Goal: Entertainment & Leisure: Browse casually

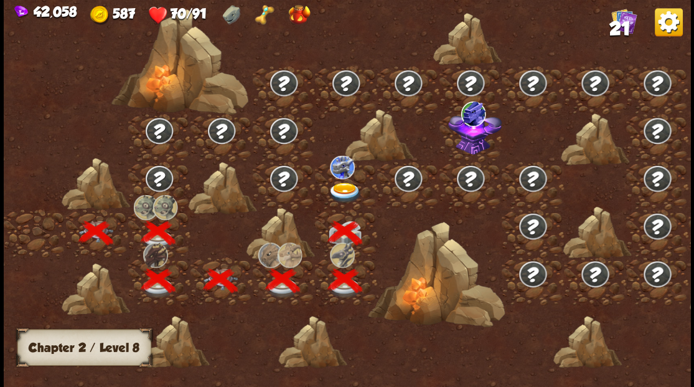
click at [342, 185] on img at bounding box center [345, 192] width 34 height 21
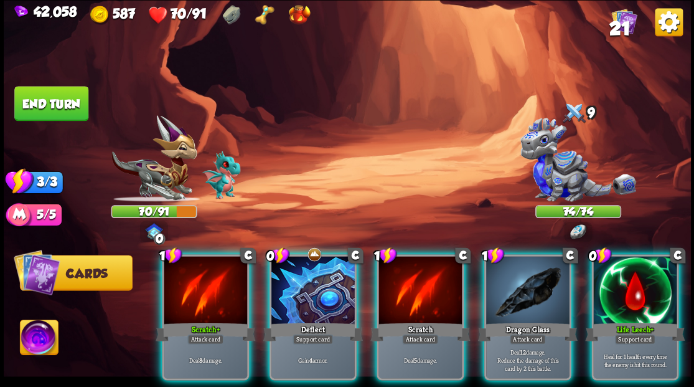
drag, startPoint x: 316, startPoint y: 280, endPoint x: 378, endPoint y: 169, distance: 126.8
click at [313, 275] on div at bounding box center [312, 291] width 83 height 70
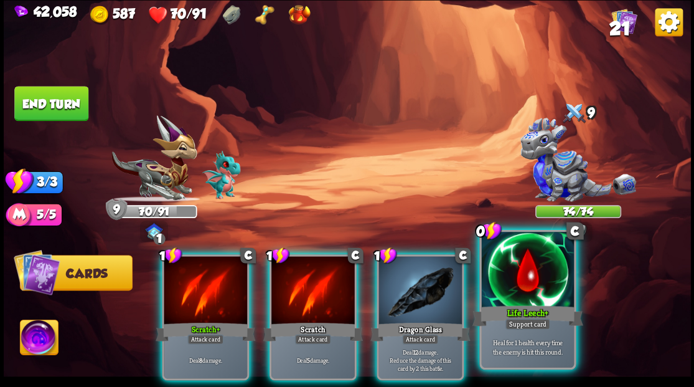
click at [547, 280] on div at bounding box center [527, 271] width 92 height 78
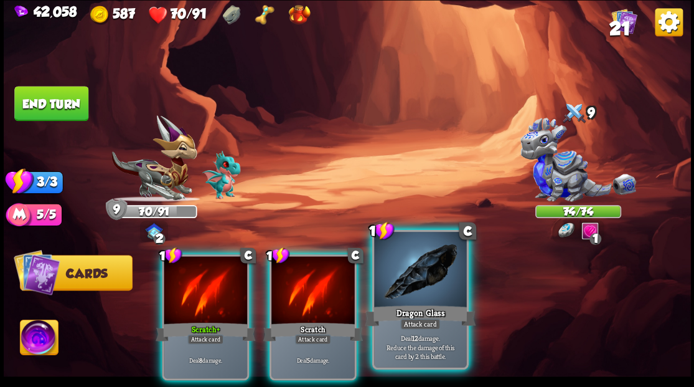
click at [423, 290] on div at bounding box center [420, 271] width 92 height 78
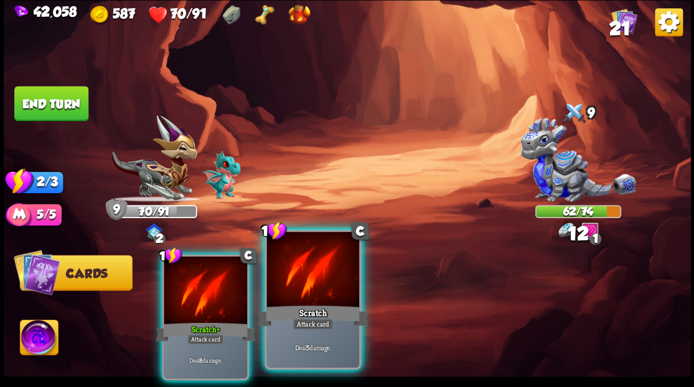
click at [330, 289] on div at bounding box center [312, 271] width 92 height 78
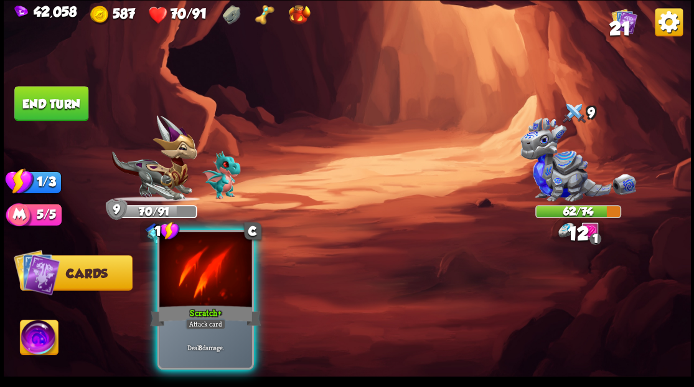
click at [204, 289] on div at bounding box center [205, 271] width 92 height 78
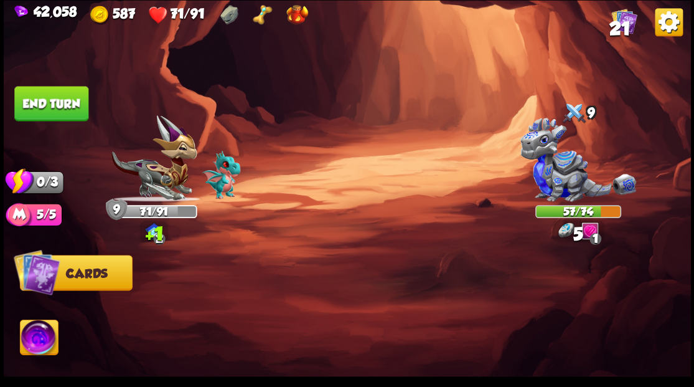
click at [66, 115] on button "End turn" at bounding box center [51, 103] width 74 height 35
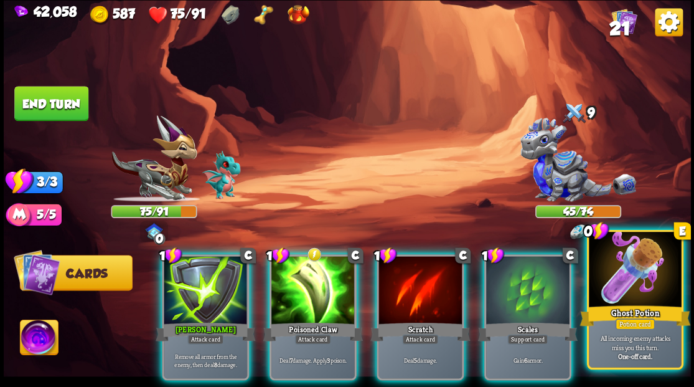
click at [631, 299] on div at bounding box center [635, 271] width 92 height 78
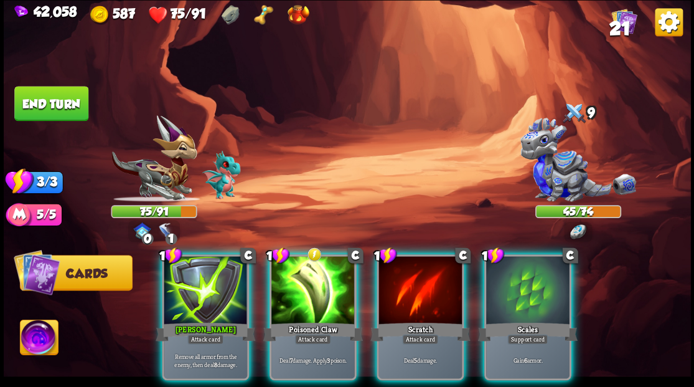
drag, startPoint x: 410, startPoint y: 284, endPoint x: 407, endPoint y: 275, distance: 9.5
click at [411, 284] on div at bounding box center [420, 291] width 83 height 70
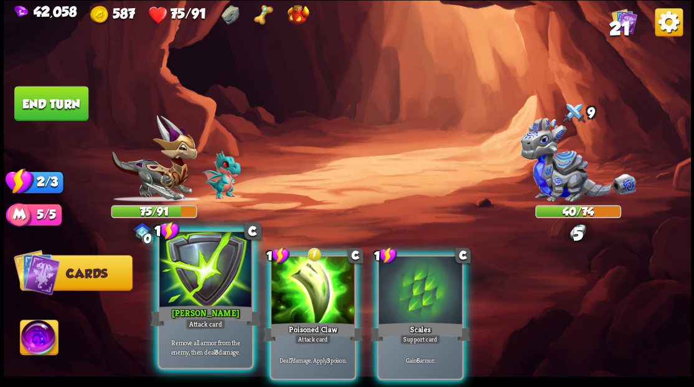
click at [217, 286] on div at bounding box center [205, 271] width 92 height 78
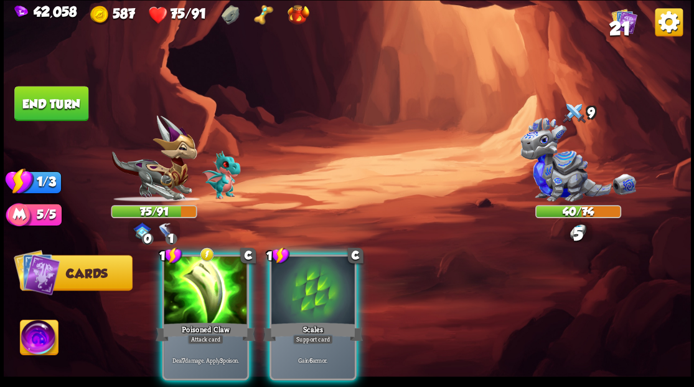
click at [218, 280] on div at bounding box center [205, 291] width 83 height 70
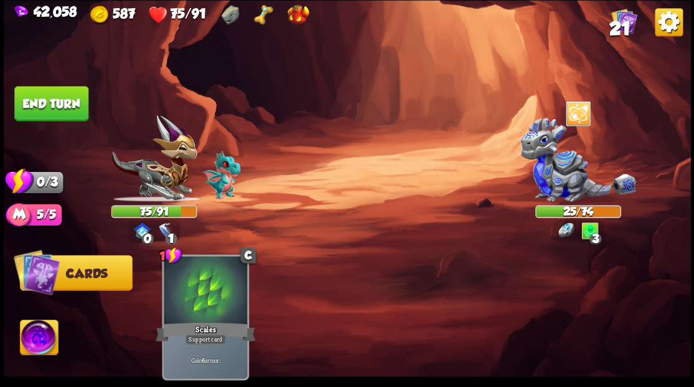
drag, startPoint x: 72, startPoint y: 101, endPoint x: 227, endPoint y: 120, distance: 155.5
click at [79, 106] on button "End turn" at bounding box center [51, 103] width 74 height 35
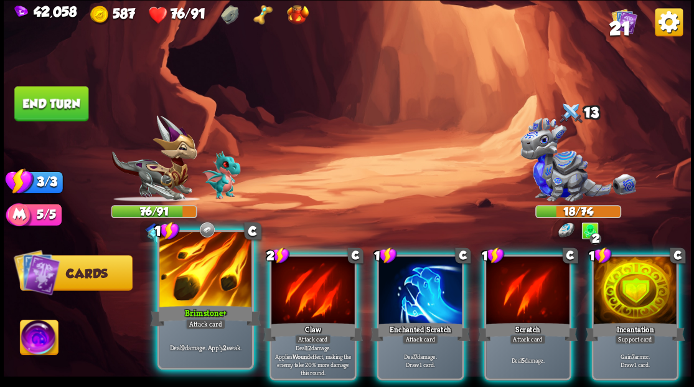
click at [208, 291] on div at bounding box center [205, 271] width 92 height 78
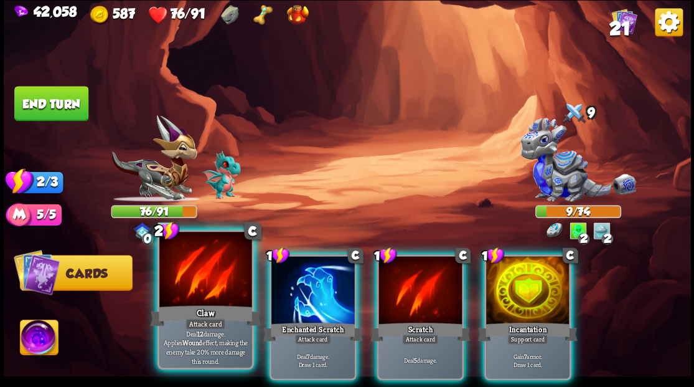
click at [204, 287] on div at bounding box center [205, 271] width 92 height 78
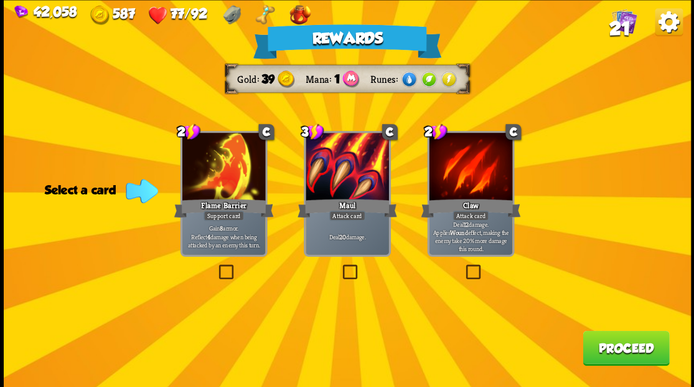
click at [644, 352] on button "Proceed" at bounding box center [626, 347] width 87 height 35
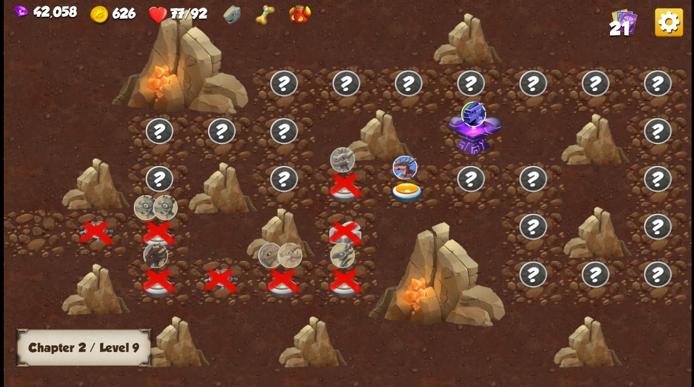
click at [402, 189] on img at bounding box center [407, 192] width 34 height 21
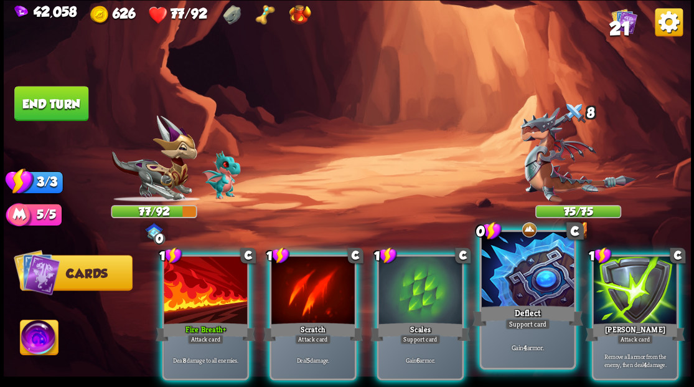
click at [504, 296] on div at bounding box center [527, 271] width 92 height 78
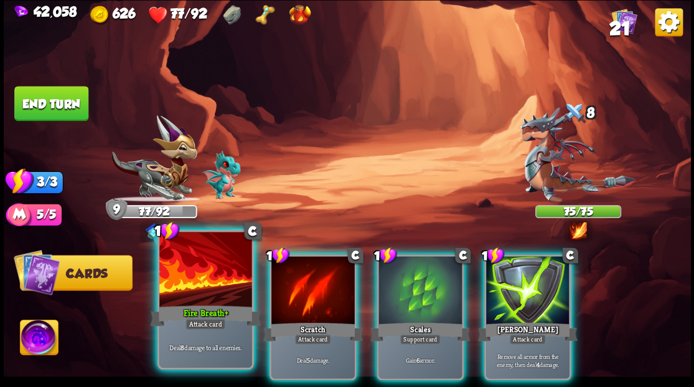
click at [179, 288] on div at bounding box center [205, 271] width 92 height 78
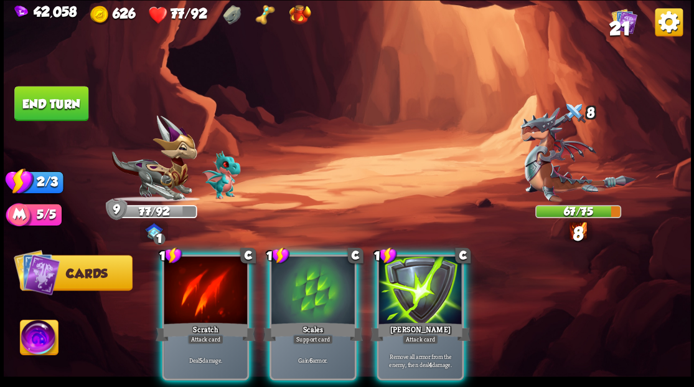
drag, startPoint x: 177, startPoint y: 283, endPoint x: 187, endPoint y: 252, distance: 31.9
click at [178, 282] on div at bounding box center [205, 291] width 83 height 70
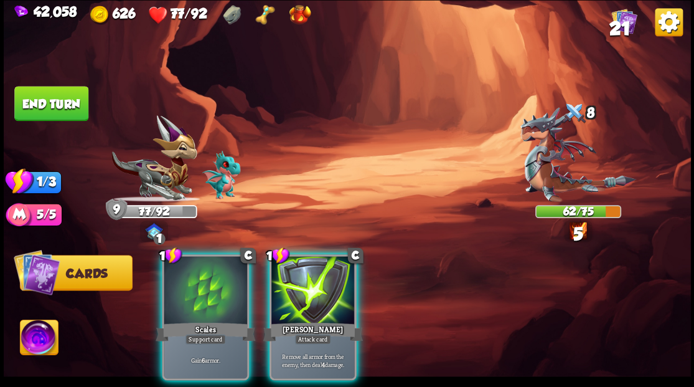
drag, startPoint x: 309, startPoint y: 300, endPoint x: 316, endPoint y: 268, distance: 33.1
click at [309, 299] on div at bounding box center [312, 291] width 83 height 70
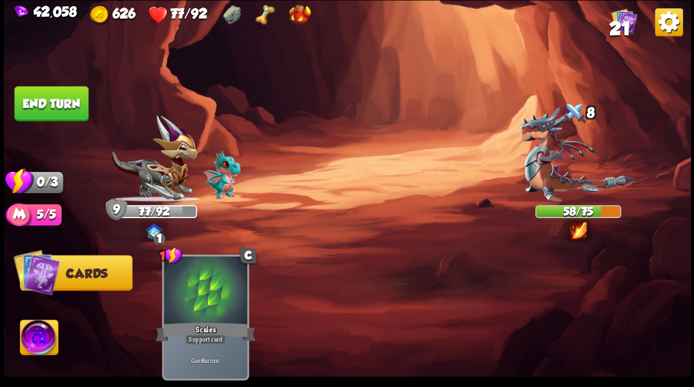
drag, startPoint x: 85, startPoint y: 107, endPoint x: 73, endPoint y: 105, distance: 12.1
click at [82, 106] on button "End turn" at bounding box center [51, 103] width 74 height 35
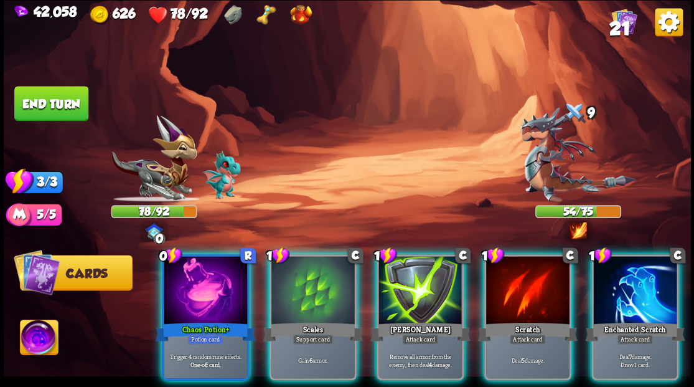
click at [209, 288] on div at bounding box center [205, 291] width 83 height 70
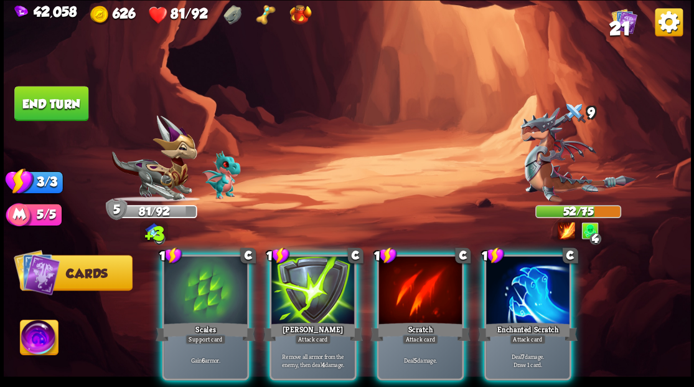
click at [539, 296] on div at bounding box center [527, 291] width 83 height 70
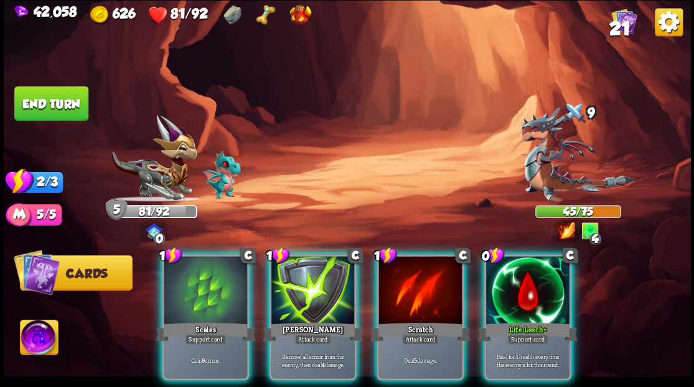
click at [205, 271] on div at bounding box center [205, 291] width 83 height 70
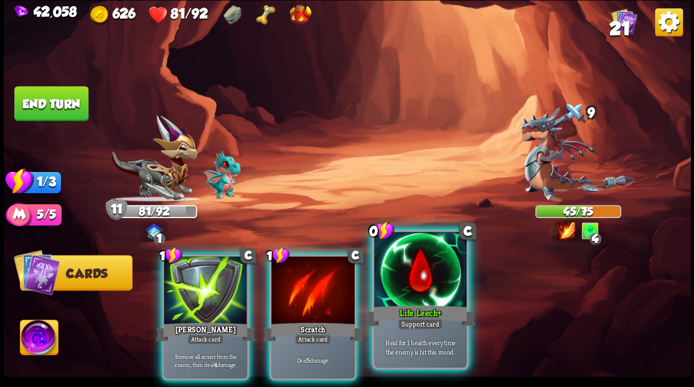
click at [441, 291] on div at bounding box center [420, 271] width 92 height 78
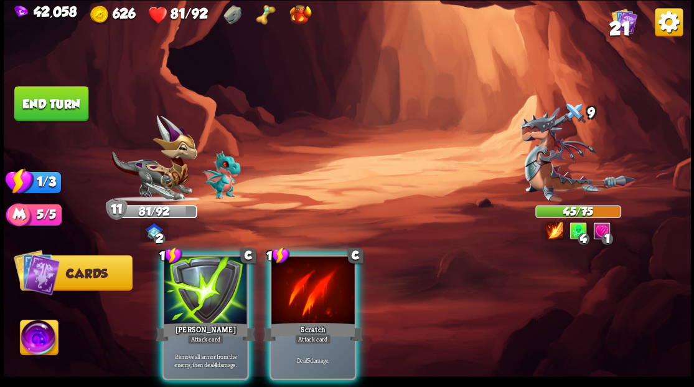
click at [323, 292] on div at bounding box center [312, 291] width 83 height 70
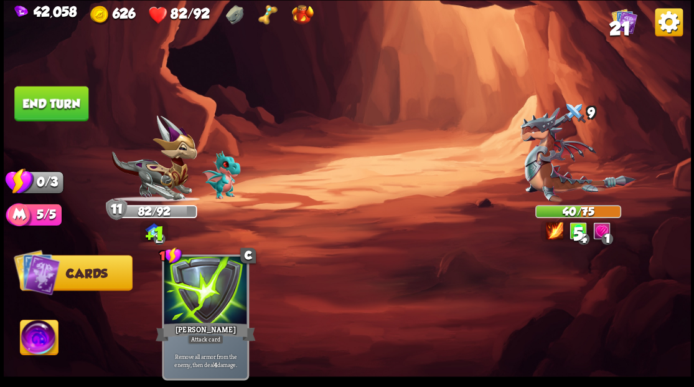
click at [70, 113] on button "End turn" at bounding box center [51, 103] width 74 height 35
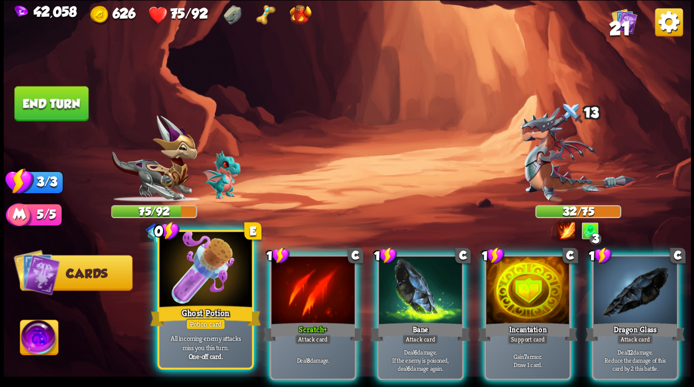
click at [192, 269] on div at bounding box center [205, 271] width 92 height 78
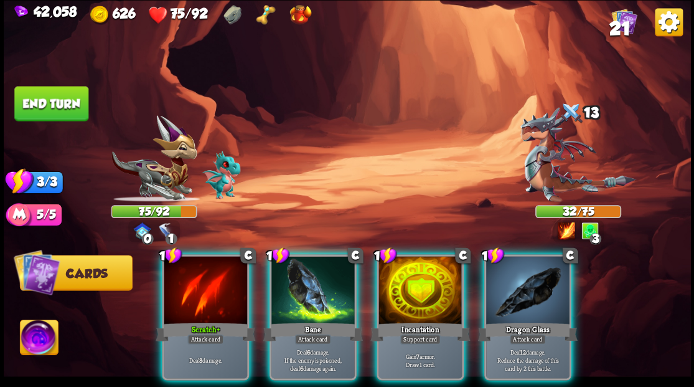
click at [298, 276] on div at bounding box center [312, 291] width 83 height 70
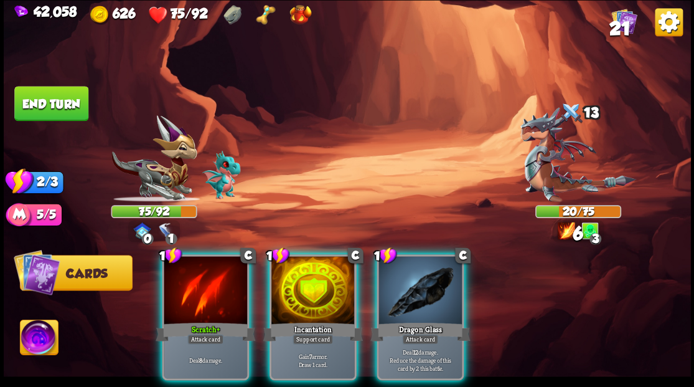
drag, startPoint x: 415, startPoint y: 298, endPoint x: 403, endPoint y: 247, distance: 52.3
click at [415, 295] on div at bounding box center [420, 291] width 83 height 70
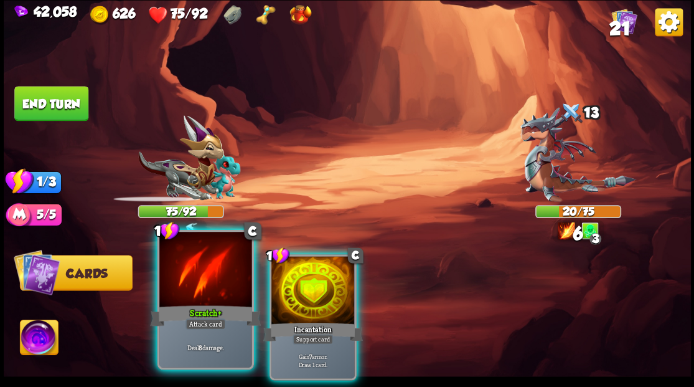
click at [204, 276] on div at bounding box center [205, 271] width 92 height 78
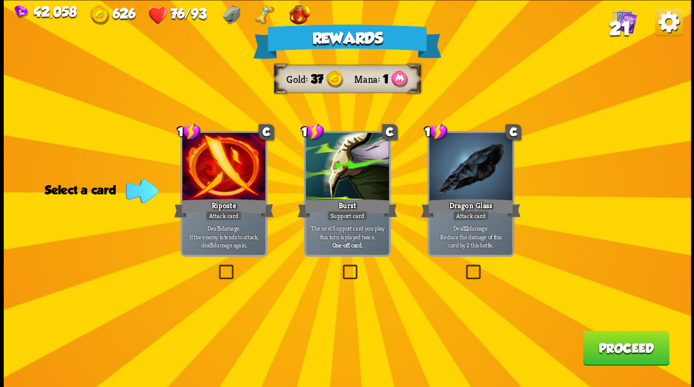
click at [216, 266] on label at bounding box center [216, 266] width 0 height 0
click at [0, 0] on input "checkbox" at bounding box center [0, 0] width 0 height 0
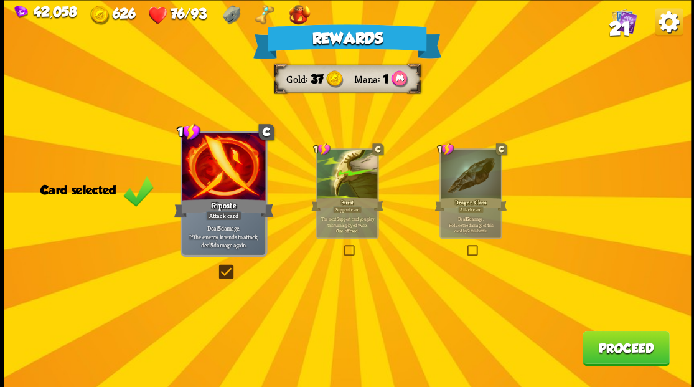
click at [621, 344] on button "Proceed" at bounding box center [626, 347] width 87 height 35
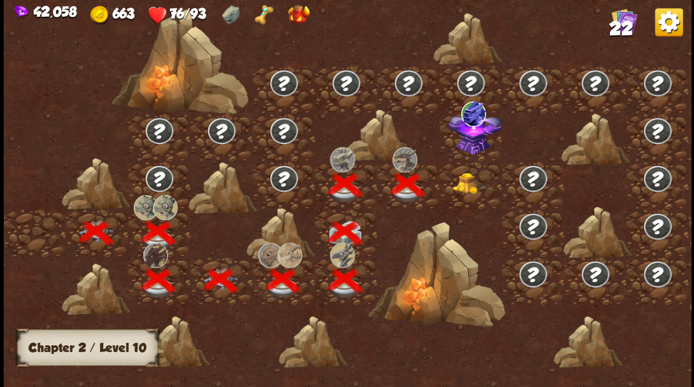
click at [465, 187] on img at bounding box center [470, 182] width 34 height 21
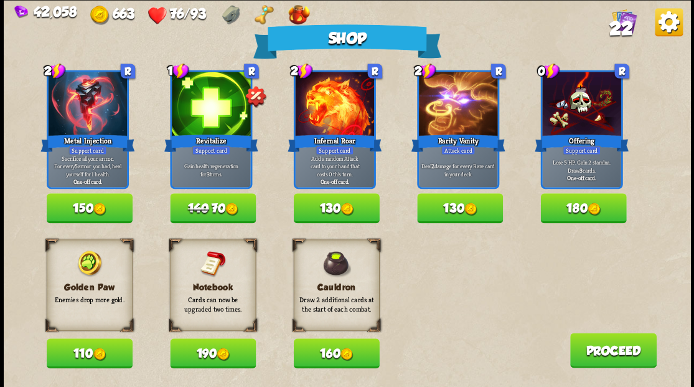
click at [75, 352] on button "110" at bounding box center [90, 353] width 86 height 30
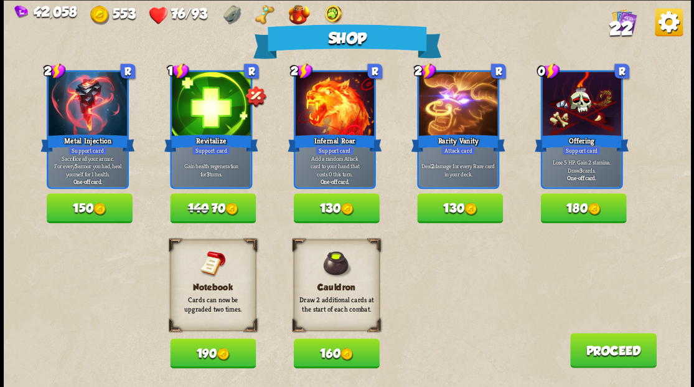
click at [618, 337] on button "Proceed" at bounding box center [613, 349] width 87 height 35
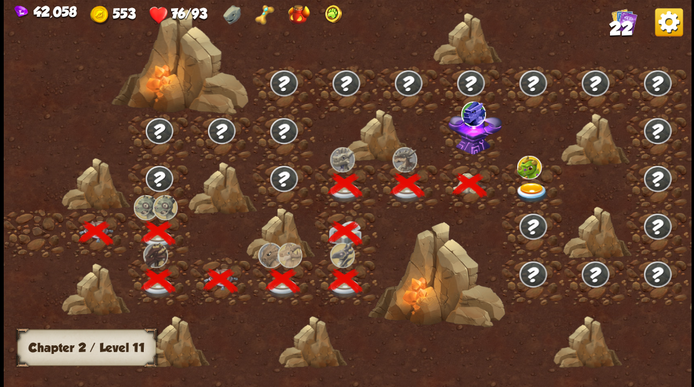
scroll to position [0, 189]
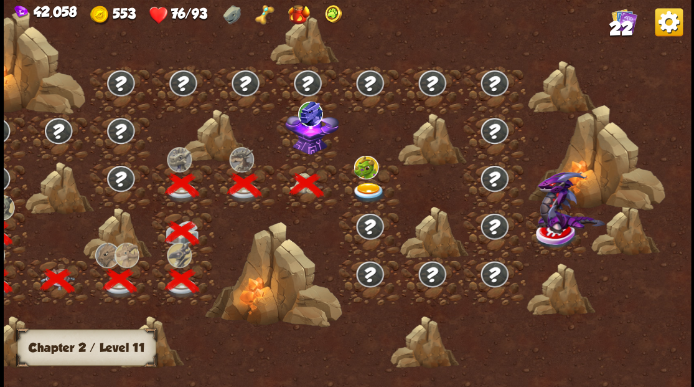
click at [308, 145] on img at bounding box center [312, 131] width 54 height 46
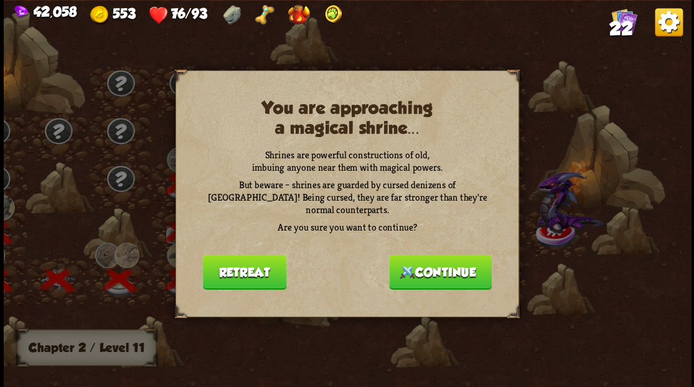
click at [450, 265] on button "Continue" at bounding box center [440, 271] width 103 height 35
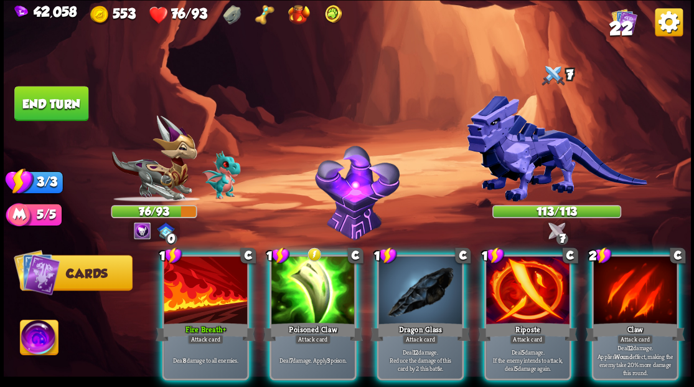
click at [532, 266] on div at bounding box center [527, 291] width 83 height 70
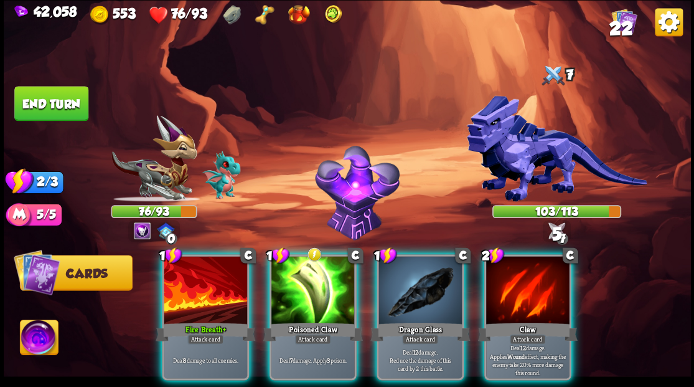
click at [36, 342] on img at bounding box center [39, 338] width 38 height 39
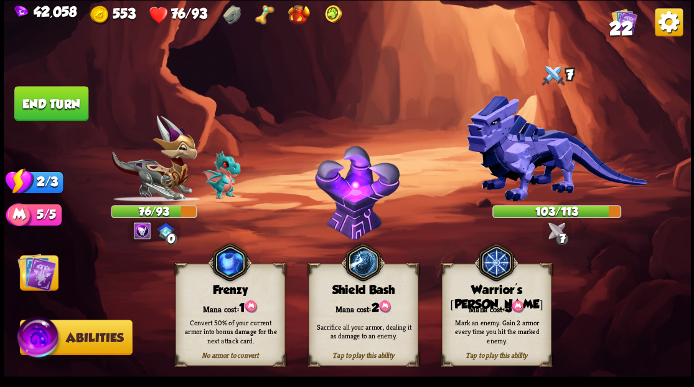
click at [517, 305] on img at bounding box center [518, 305] width 12 height 13
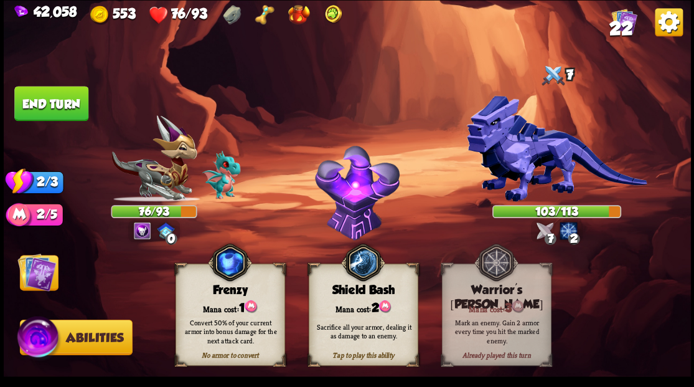
click at [32, 274] on img at bounding box center [36, 271] width 39 height 39
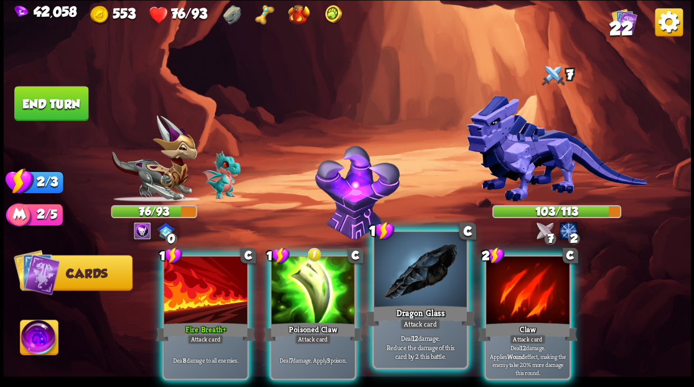
click at [423, 260] on div at bounding box center [420, 271] width 92 height 78
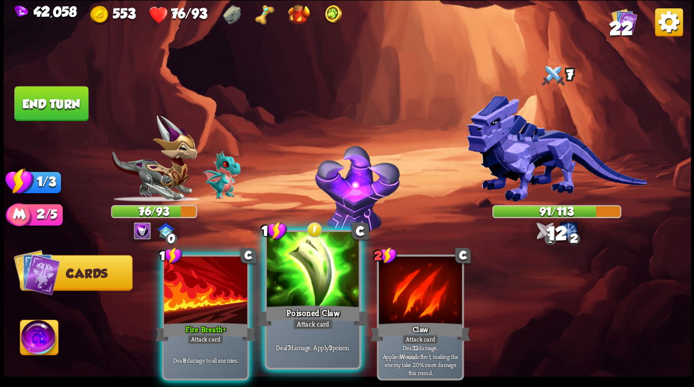
click at [314, 266] on div at bounding box center [312, 271] width 92 height 78
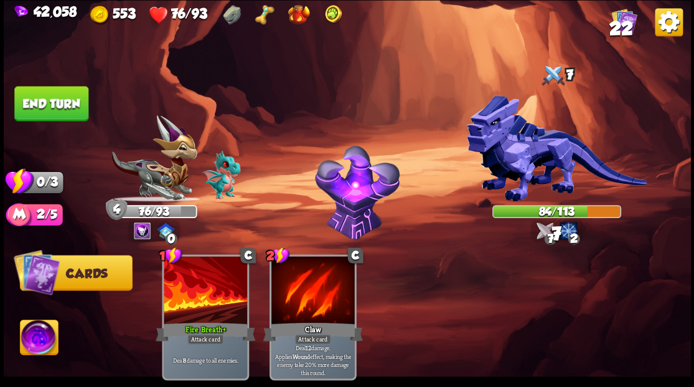
drag, startPoint x: 58, startPoint y: 105, endPoint x: 131, endPoint y: 43, distance: 95.4
click at [57, 104] on button "End turn" at bounding box center [51, 103] width 74 height 35
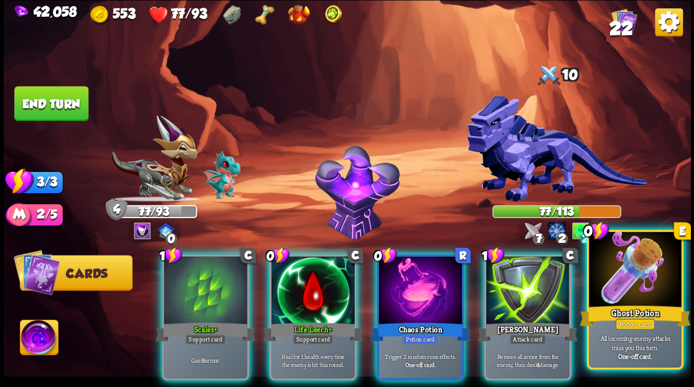
click at [619, 280] on div at bounding box center [635, 271] width 92 height 78
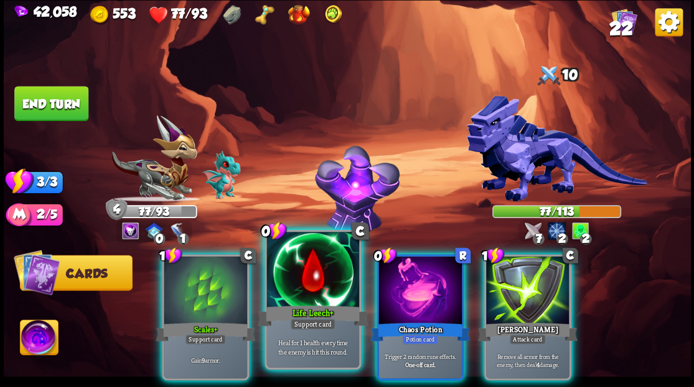
click at [319, 285] on div at bounding box center [312, 271] width 92 height 78
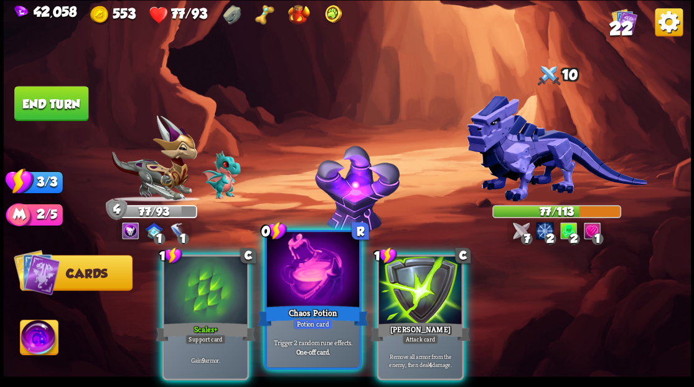
click at [318, 283] on div at bounding box center [312, 271] width 92 height 78
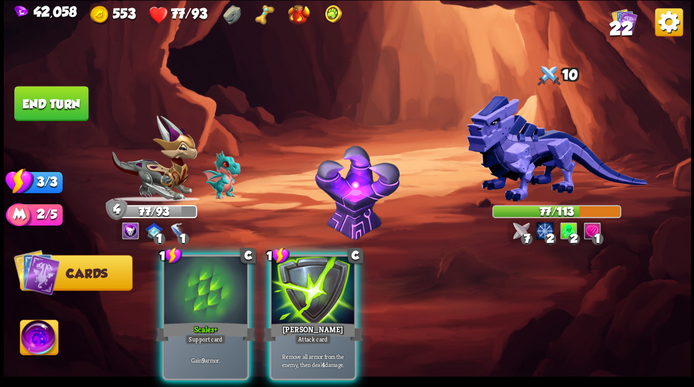
click at [318, 283] on div at bounding box center [312, 291] width 83 height 70
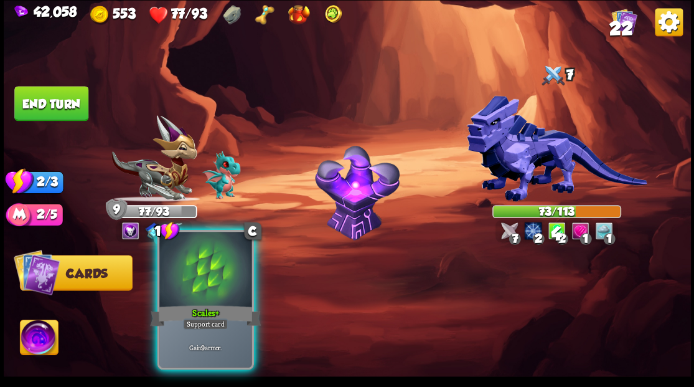
click at [214, 285] on div at bounding box center [205, 271] width 92 height 78
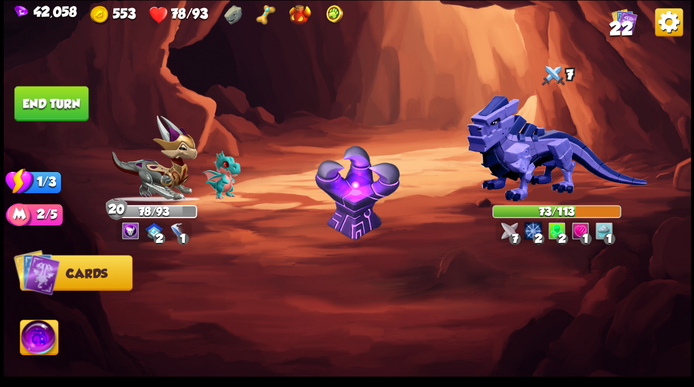
click at [77, 106] on button "End turn" at bounding box center [51, 103] width 74 height 35
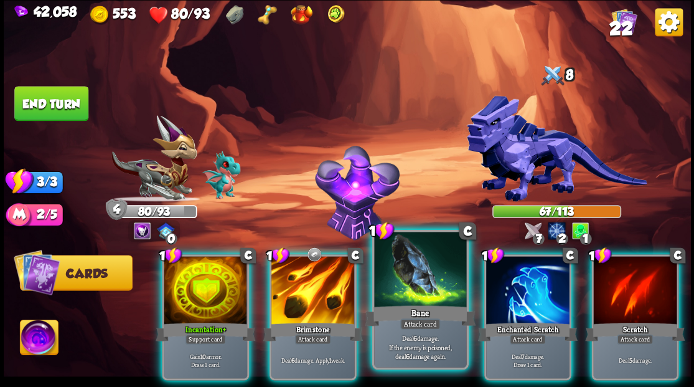
click at [419, 283] on div at bounding box center [420, 271] width 92 height 78
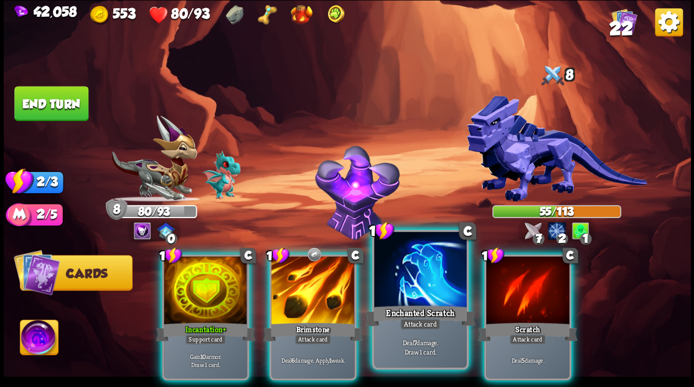
click at [403, 280] on div at bounding box center [420, 271] width 92 height 78
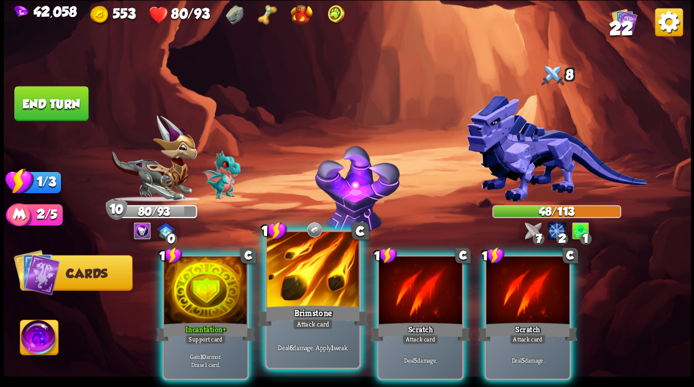
click at [314, 292] on div at bounding box center [312, 271] width 92 height 78
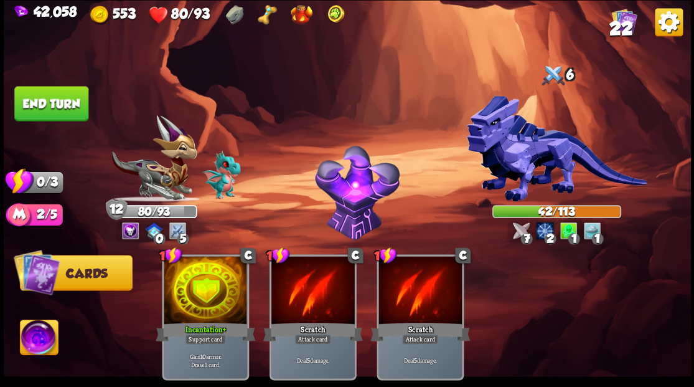
click at [64, 106] on button "End turn" at bounding box center [51, 103] width 74 height 35
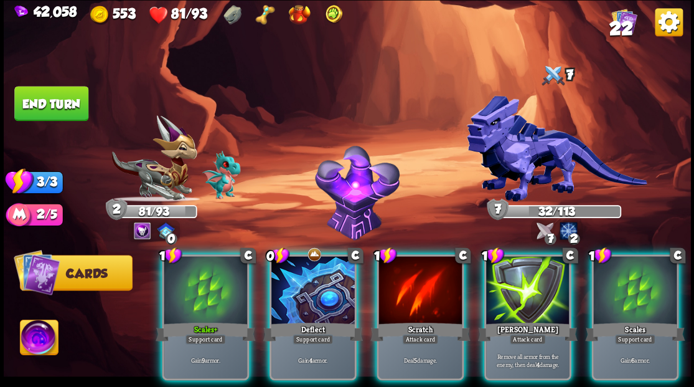
click at [286, 278] on div at bounding box center [312, 291] width 83 height 70
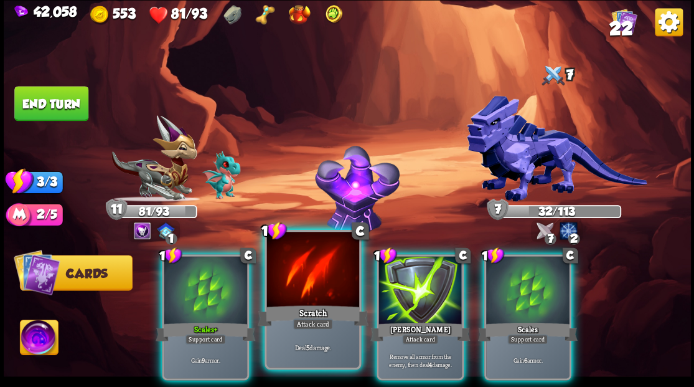
click at [285, 276] on div at bounding box center [312, 271] width 92 height 78
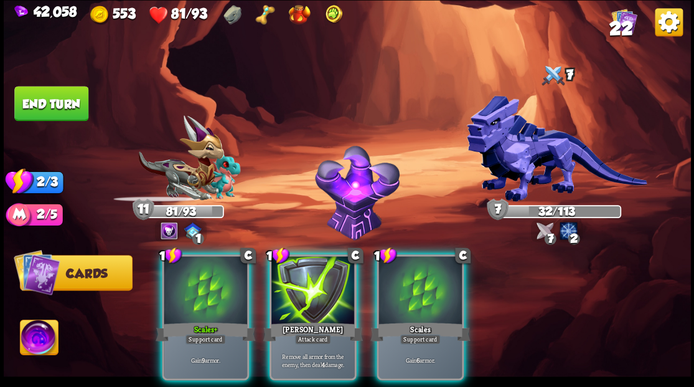
click at [285, 276] on div at bounding box center [312, 291] width 83 height 70
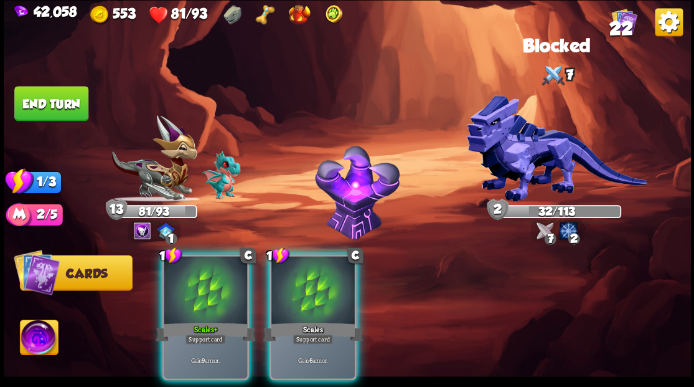
click at [43, 104] on button "End turn" at bounding box center [51, 103] width 74 height 35
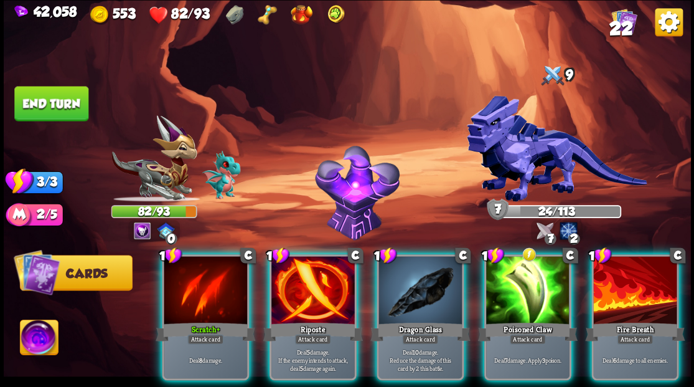
click at [319, 268] on div at bounding box center [312, 291] width 83 height 70
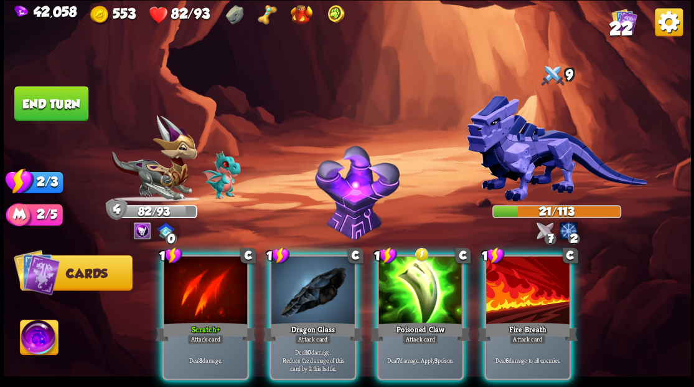
click at [303, 280] on div at bounding box center [312, 291] width 83 height 70
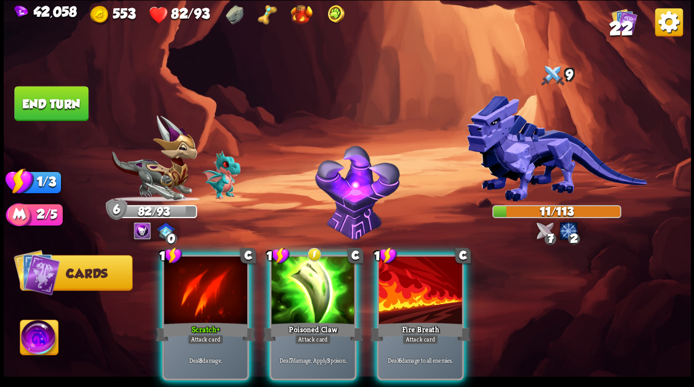
drag, startPoint x: 291, startPoint y: 299, endPoint x: 305, endPoint y: 260, distance: 41.0
click at [293, 295] on div at bounding box center [312, 291] width 83 height 70
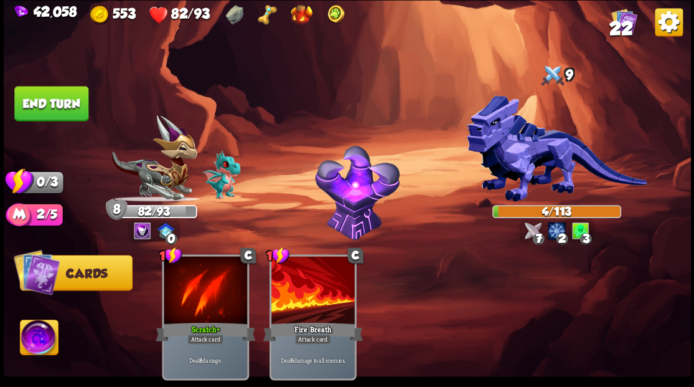
click at [58, 106] on button "End turn" at bounding box center [51, 103] width 74 height 35
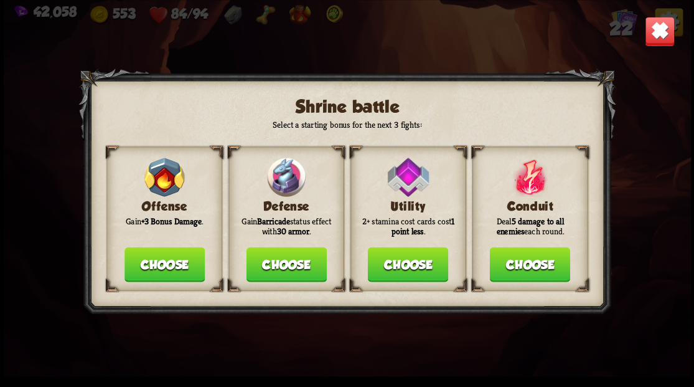
click at [292, 262] on button "Choose" at bounding box center [286, 264] width 80 height 35
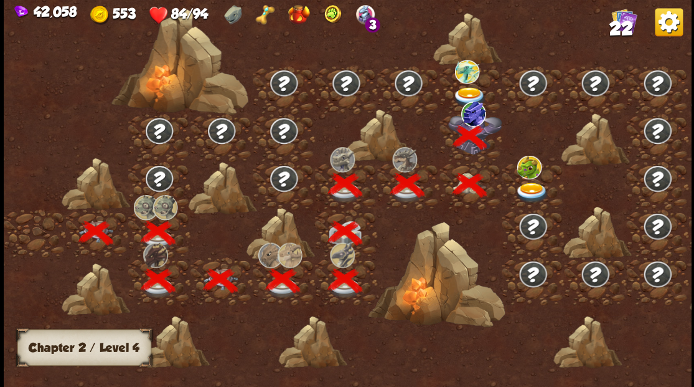
click at [471, 88] on img at bounding box center [470, 97] width 34 height 21
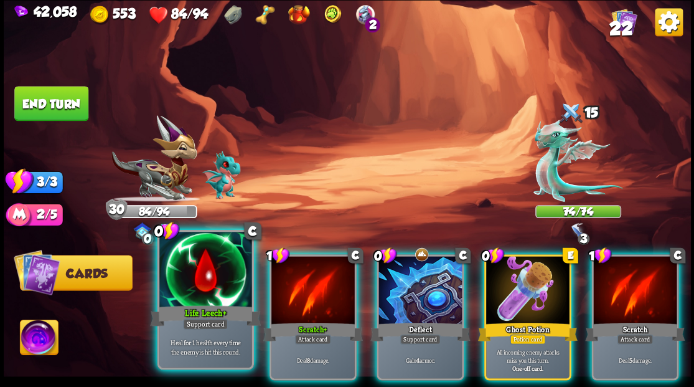
click at [203, 283] on div at bounding box center [205, 271] width 92 height 78
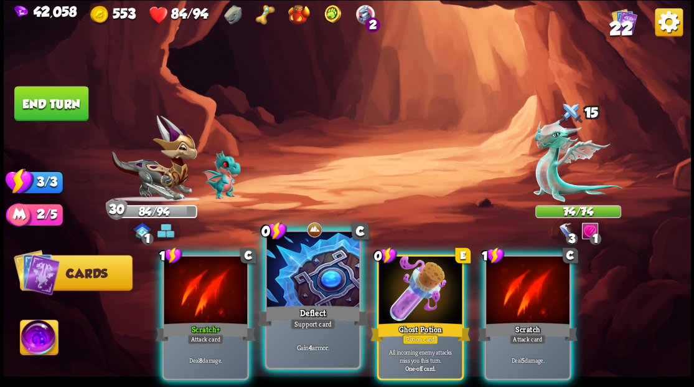
click at [301, 268] on div at bounding box center [312, 271] width 92 height 78
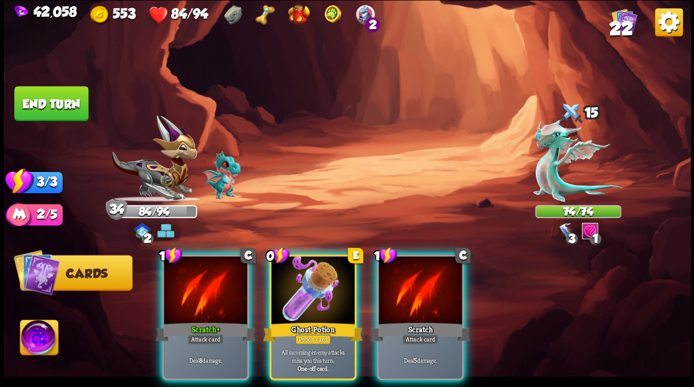
click at [301, 268] on div at bounding box center [312, 291] width 83 height 70
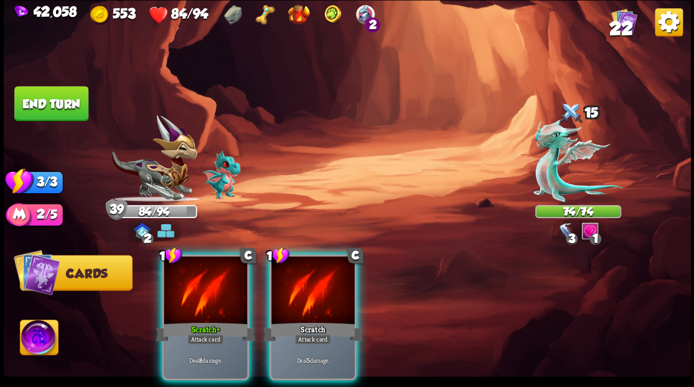
click at [309, 266] on div at bounding box center [312, 291] width 83 height 70
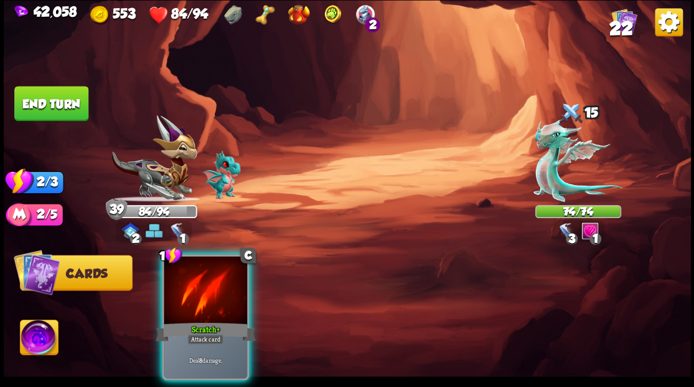
click at [203, 280] on div at bounding box center [205, 291] width 83 height 70
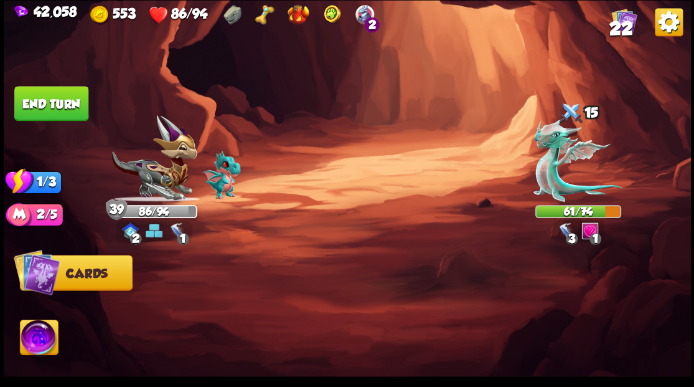
click at [52, 96] on button "End turn" at bounding box center [51, 103] width 74 height 35
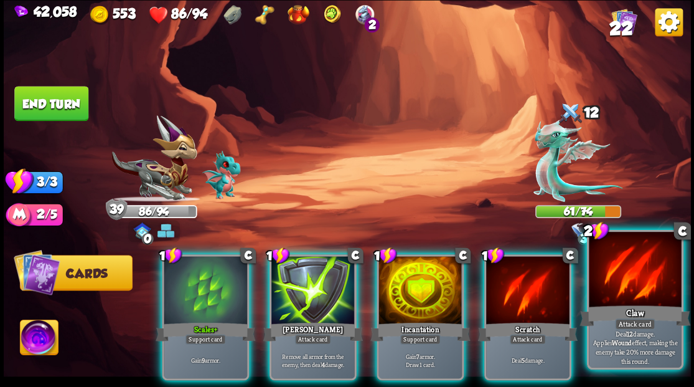
click at [654, 274] on div at bounding box center [635, 271] width 92 height 78
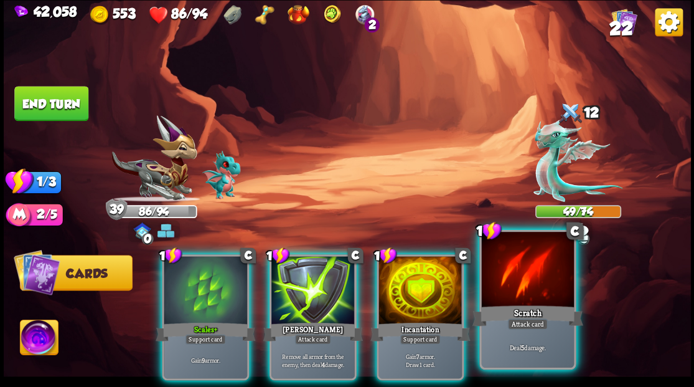
click at [517, 288] on div at bounding box center [527, 271] width 92 height 78
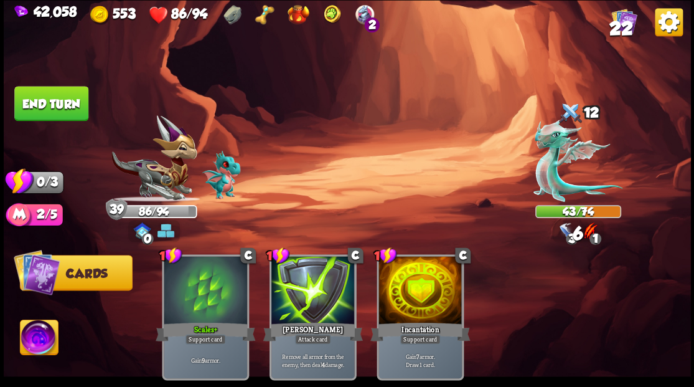
click at [60, 108] on button "End turn" at bounding box center [51, 103] width 74 height 35
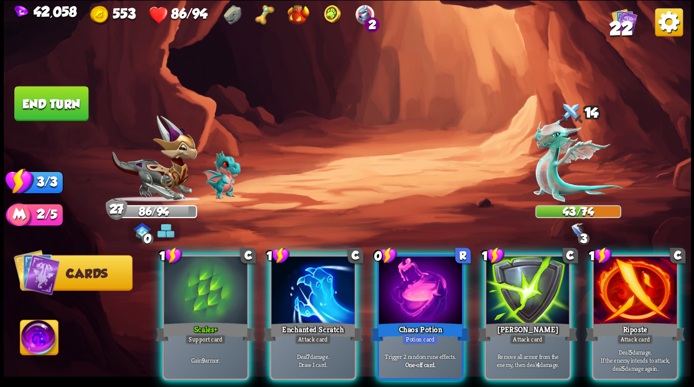
click at [413, 256] on div at bounding box center [420, 291] width 83 height 70
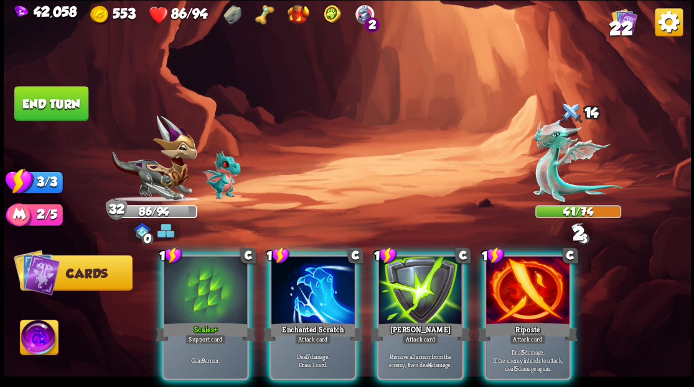
drag, startPoint x: 521, startPoint y: 264, endPoint x: 501, endPoint y: 242, distance: 30.0
click at [519, 260] on div at bounding box center [527, 291] width 83 height 70
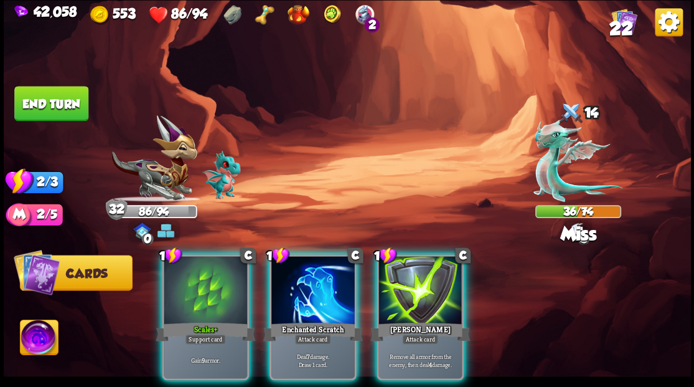
drag, startPoint x: 301, startPoint y: 293, endPoint x: 298, endPoint y: 285, distance: 8.9
click at [299, 287] on div at bounding box center [312, 291] width 83 height 70
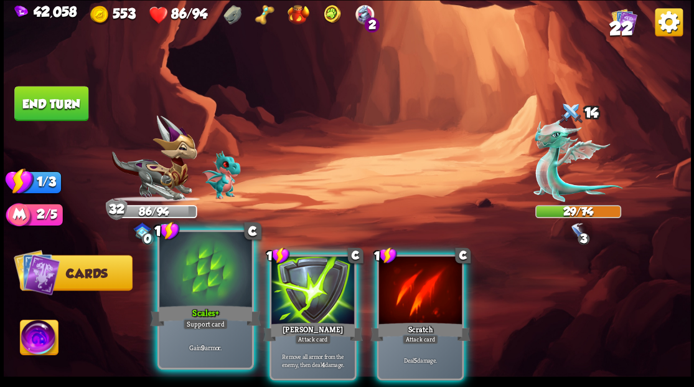
drag, startPoint x: 200, startPoint y: 281, endPoint x: 203, endPoint y: 249, distance: 32.5
click at [202, 281] on div at bounding box center [205, 271] width 92 height 78
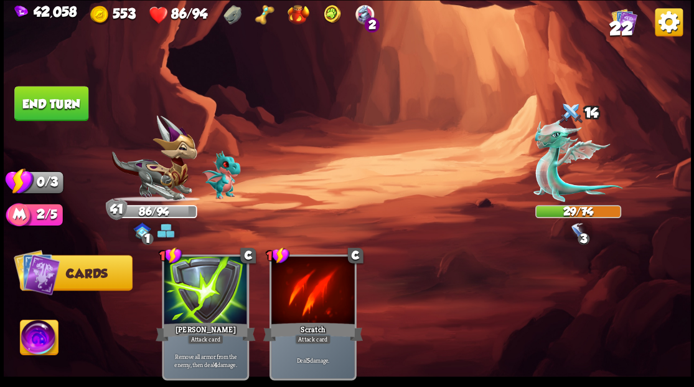
click at [55, 109] on button "End turn" at bounding box center [51, 103] width 74 height 35
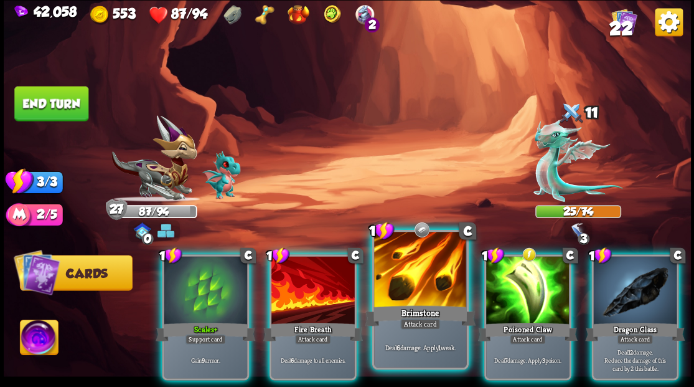
click at [417, 275] on div at bounding box center [420, 271] width 92 height 78
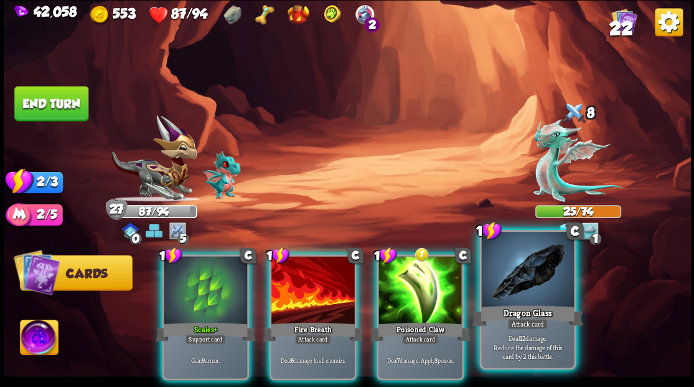
click at [529, 280] on div at bounding box center [527, 271] width 92 height 78
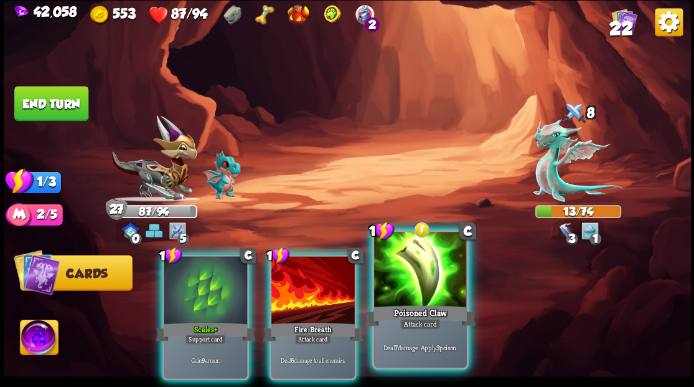
click at [419, 292] on div at bounding box center [420, 271] width 92 height 78
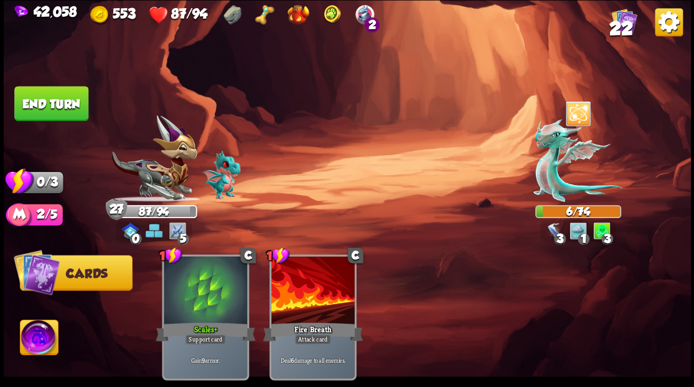
click at [39, 105] on button "End turn" at bounding box center [51, 103] width 74 height 35
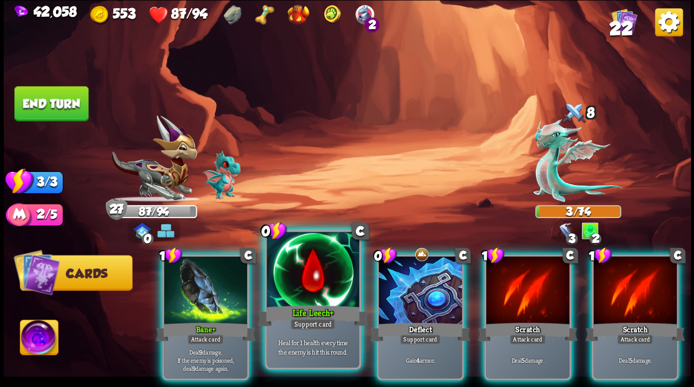
click at [308, 286] on div at bounding box center [312, 271] width 92 height 78
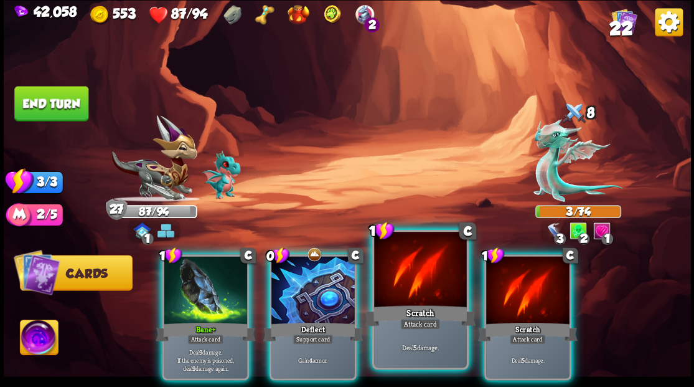
click at [407, 278] on div at bounding box center [420, 271] width 92 height 78
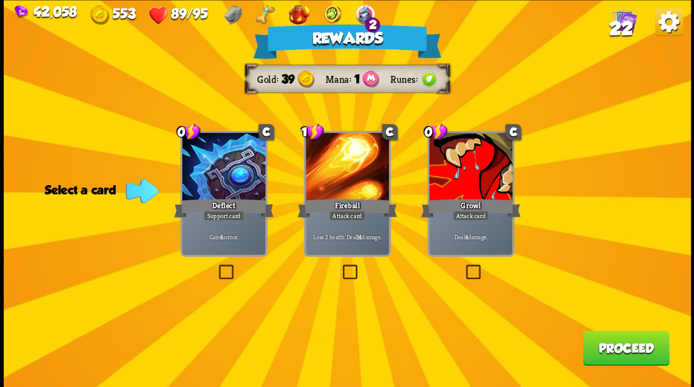
click at [463, 266] on label at bounding box center [463, 266] width 0 height 0
click at [0, 0] on input "checkbox" at bounding box center [0, 0] width 0 height 0
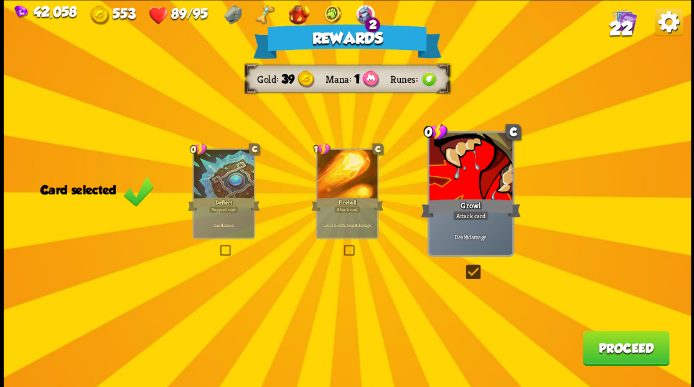
click at [634, 349] on button "Proceed" at bounding box center [626, 347] width 87 height 35
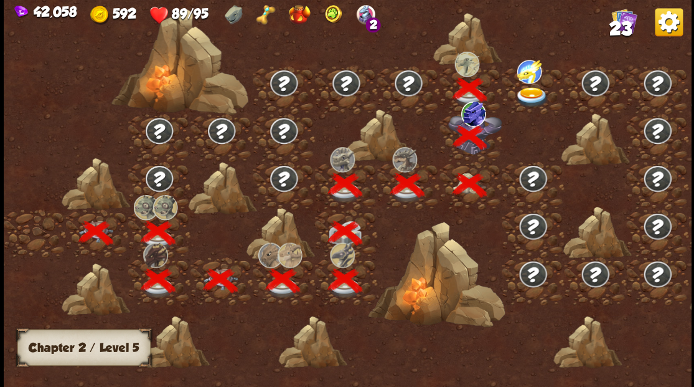
click at [526, 96] on img at bounding box center [532, 97] width 34 height 21
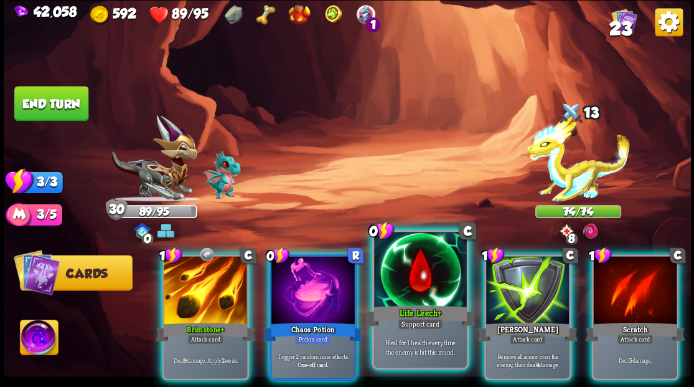
click at [420, 302] on div at bounding box center [420, 271] width 92 height 78
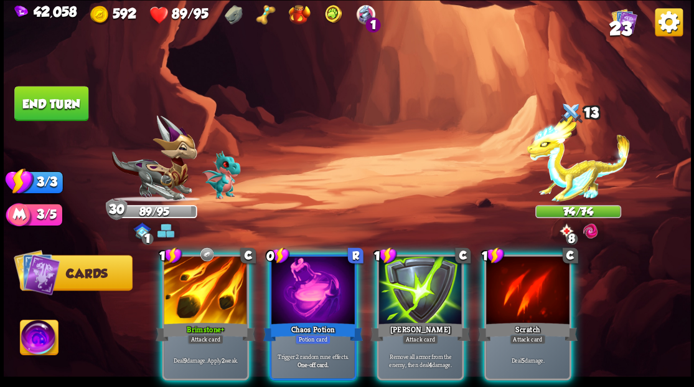
click at [194, 291] on div at bounding box center [205, 291] width 83 height 70
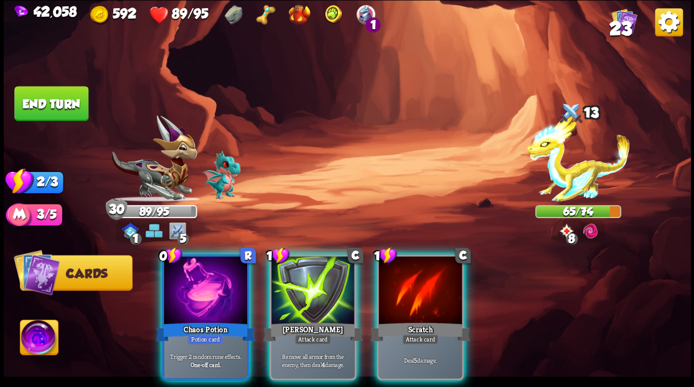
click at [194, 291] on div at bounding box center [205, 291] width 83 height 70
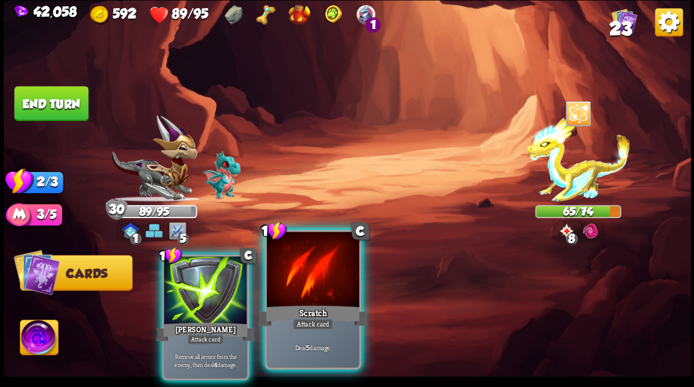
click at [304, 303] on div "Scratch" at bounding box center [312, 315] width 111 height 25
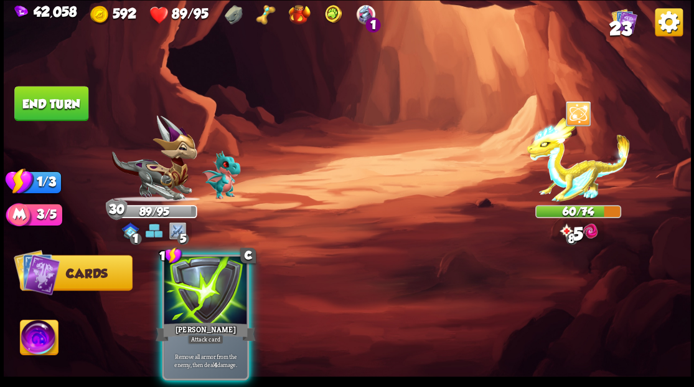
drag, startPoint x: 192, startPoint y: 286, endPoint x: 187, endPoint y: 279, distance: 8.7
click at [192, 283] on div at bounding box center [205, 291] width 83 height 70
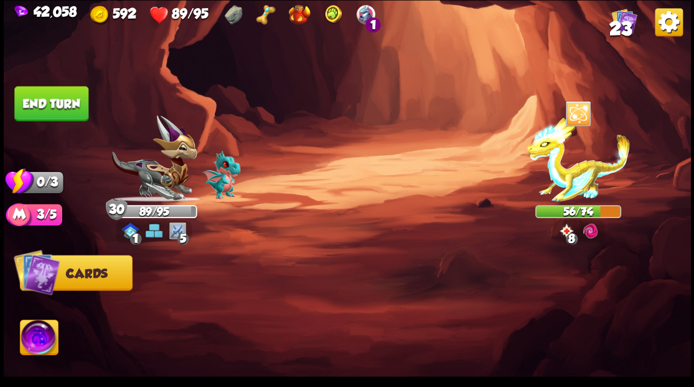
click at [56, 105] on button "End turn" at bounding box center [51, 103] width 74 height 35
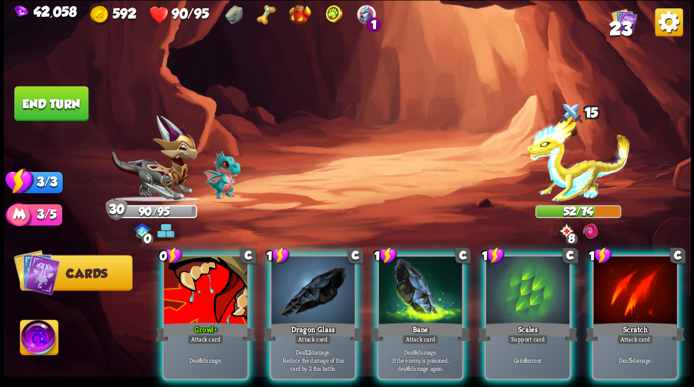
click at [311, 271] on div at bounding box center [312, 291] width 83 height 70
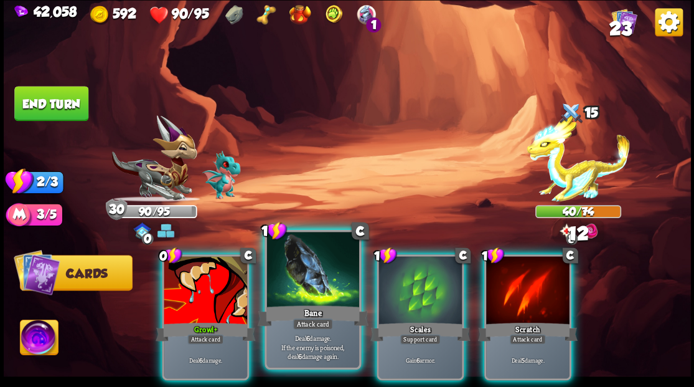
click at [301, 271] on div at bounding box center [312, 271] width 92 height 78
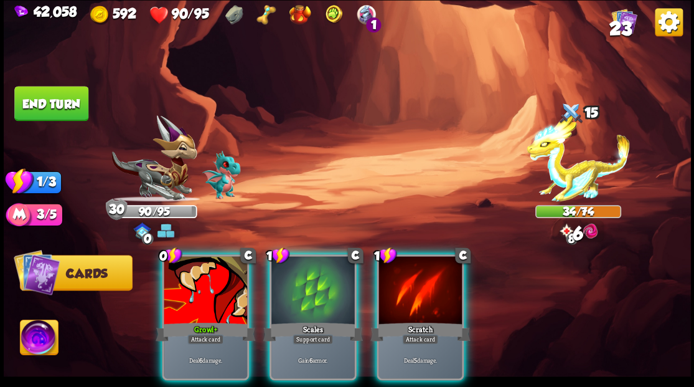
drag, startPoint x: 419, startPoint y: 284, endPoint x: 418, endPoint y: 278, distance: 6.3
click at [419, 284] on div at bounding box center [420, 291] width 83 height 70
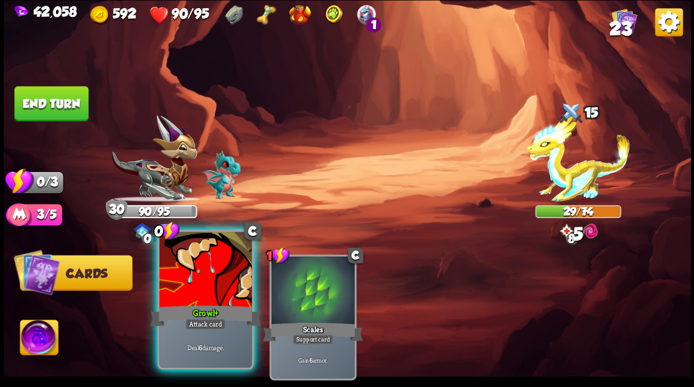
click at [215, 274] on div at bounding box center [205, 271] width 92 height 78
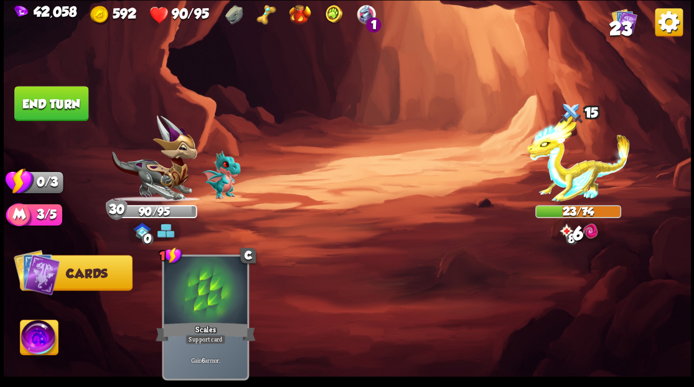
drag, startPoint x: 46, startPoint y: 106, endPoint x: 145, endPoint y: 36, distance: 121.1
click at [47, 106] on button "End turn" at bounding box center [51, 103] width 74 height 35
